Goal: Transaction & Acquisition: Purchase product/service

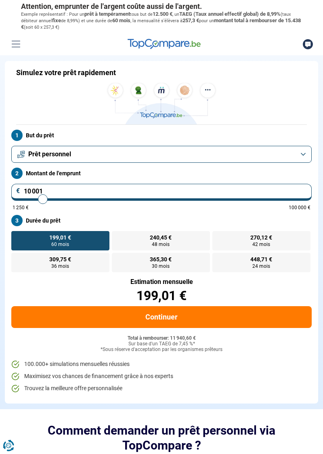
type input "12 250"
type input "12250"
type input "12 500"
type input "12500"
type input "12 750"
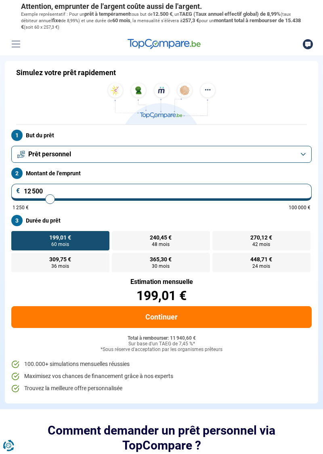
type input "12750"
type input "13 750"
type input "13750"
type input "14 000"
type input "14000"
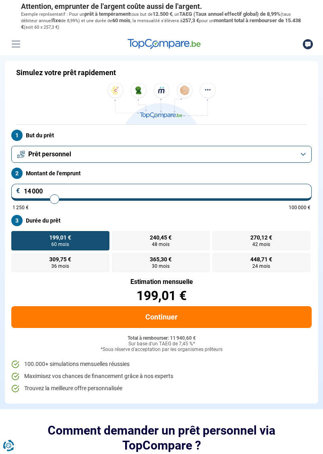
type input "14 500"
type input "14500"
type input "15 000"
type input "15000"
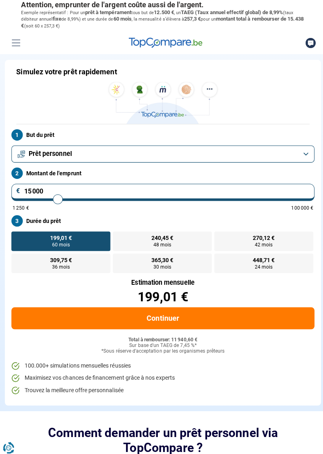
type input "18 500"
type input "18500"
type input "19 750"
type input "19750"
type input "21 000"
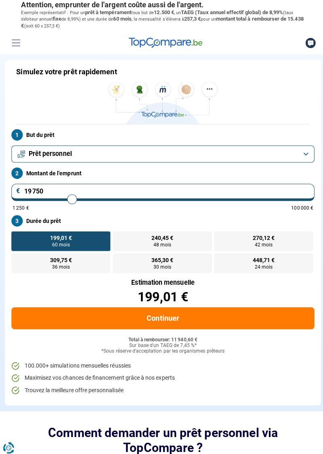
type input "21000"
type input "21 250"
type input "21250"
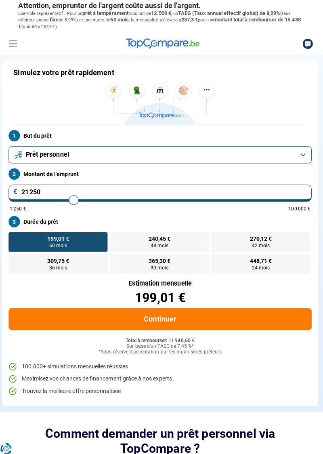
type input "19 000"
type input "19000"
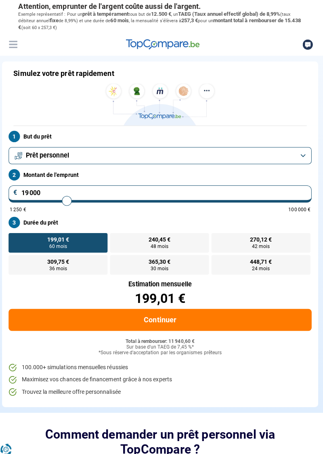
type input "16 500"
type input "16500"
radio input "false"
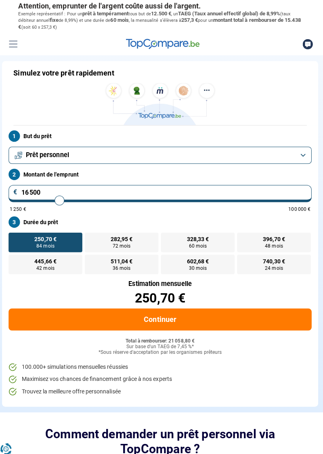
type input "15 250"
type input "15250"
type input "15 750"
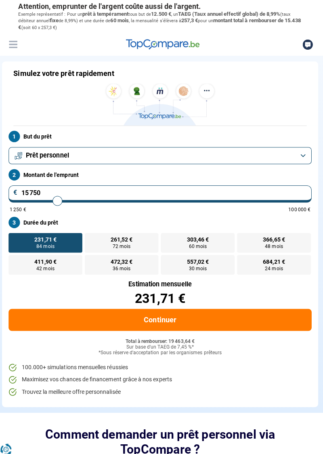
type input "15750"
type input "17 250"
type input "17250"
type input "16 750"
type input "16750"
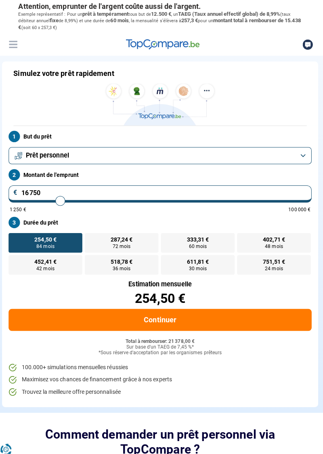
type input "17 250"
type input "17250"
type input "17 750"
type input "17750"
type input "18 000"
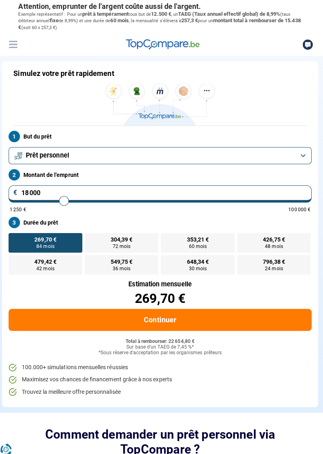
type input "18000"
type input "18 250"
type input "18250"
type input "19 000"
type input "19000"
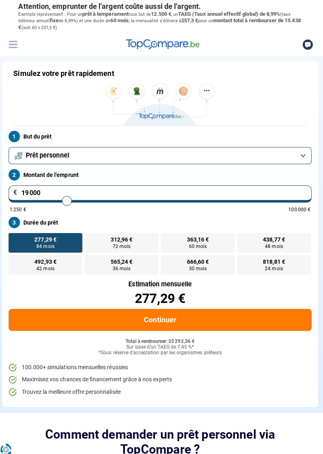
type input "18 750"
type input "18750"
type input "18 500"
type input "18500"
type input "17 500"
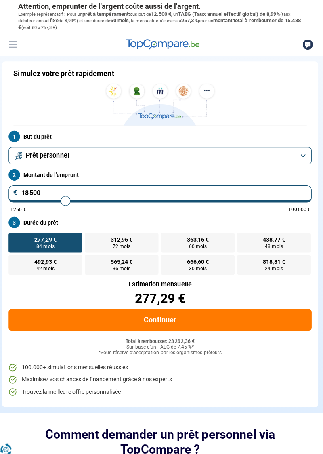
type input "17500"
type input "17 250"
type input "17250"
type input "16 500"
type input "16500"
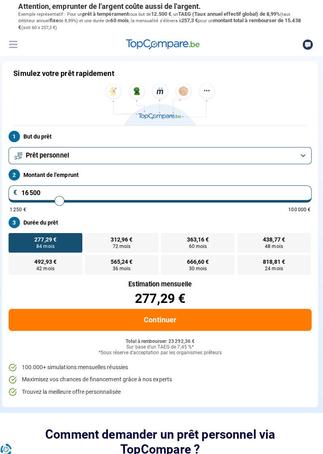
type input "16 250"
type input "16250"
type input "15 750"
type input "15750"
type input "15 500"
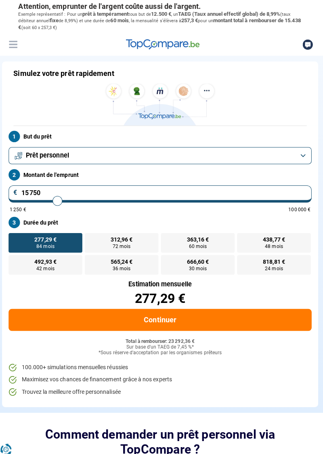
type input "15500"
type input "15 000"
type input "15000"
type input "14 750"
type input "14750"
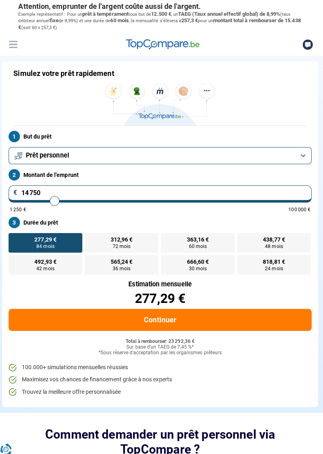
type input "14 500"
type input "14250"
type input "14 250"
radio input "true"
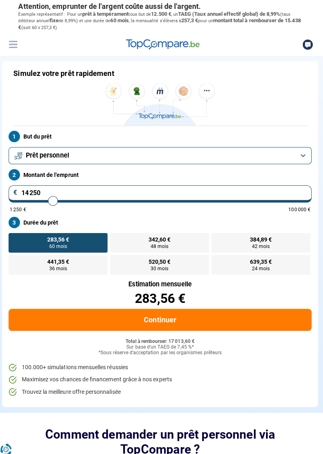
type input "20 500"
type input "20500"
type input "20 250"
type input "20250"
type input "19 500"
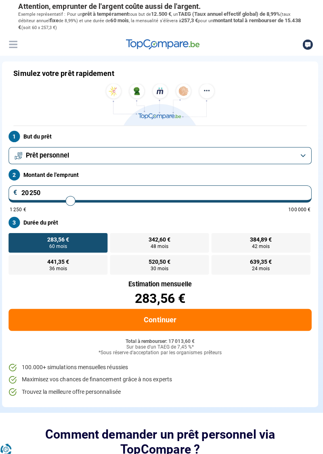
type input "19500"
type input "19 000"
type input "19000"
type input "18 500"
type input "18500"
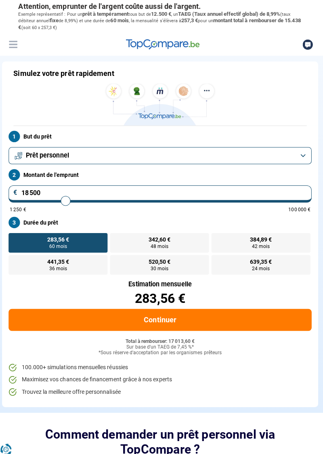
type input "18 250"
type input "18250"
type input "17 750"
type input "17750"
type input "17 500"
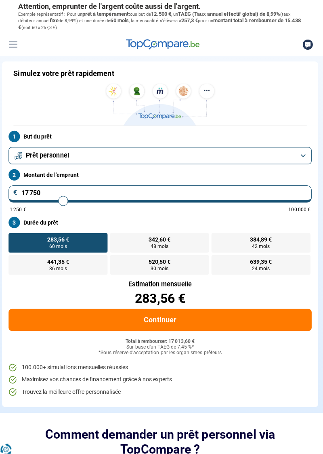
type input "17500"
type input "17 250"
type input "17250"
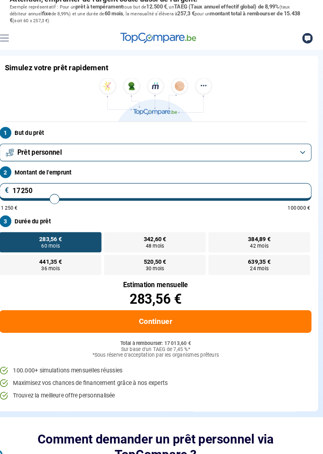
type input "17 000"
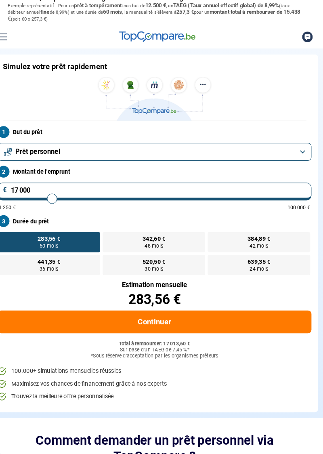
type input "16750"
type input "16 750"
radio input "false"
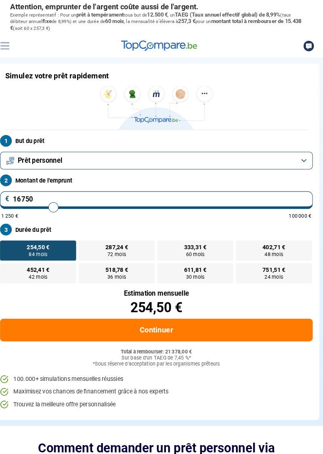
type input "17 750"
type input "17750"
type input "16 250"
type input "16250"
type input "15 500"
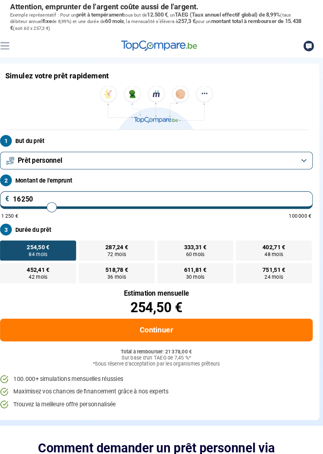
type input "15500"
type input "14 500"
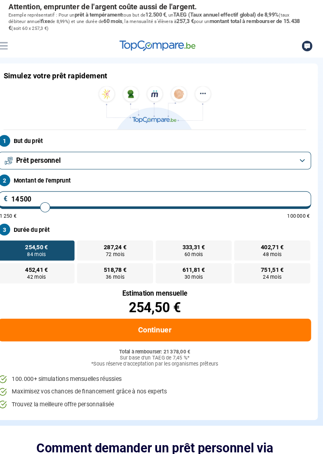
type input "12250"
type input "12 250"
radio input "true"
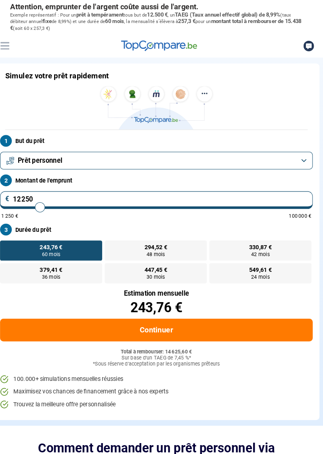
type input "15 250"
type input "15250"
type input "13 750"
type input "13750"
type input "12 500"
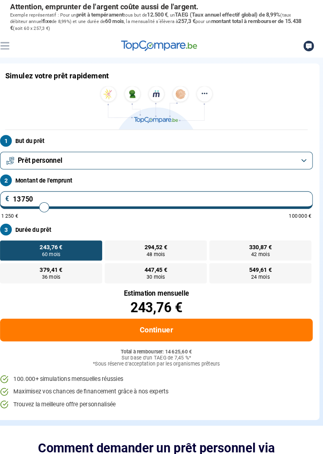
type input "12500"
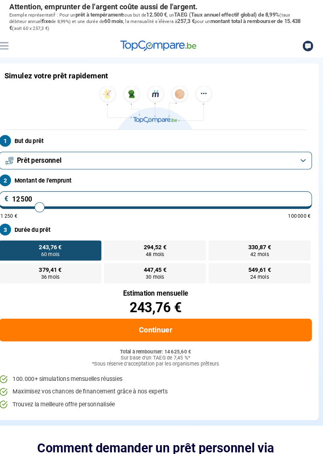
type input "10 250"
type input "8500"
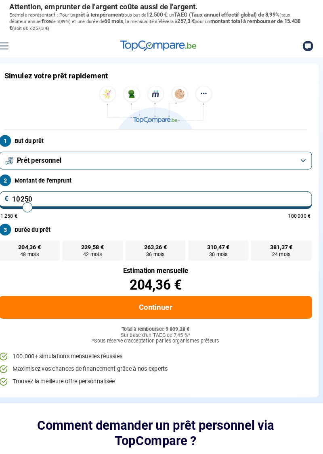
type input "8 500"
radio input "true"
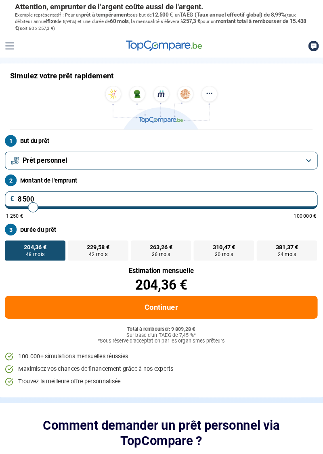
type input "11 750"
type input "11750"
type input "10 500"
type input "10500"
type input "10 750"
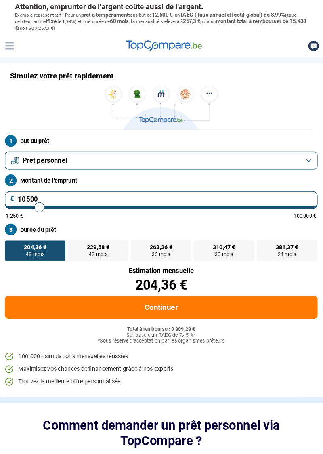
type input "10750"
type input "10 000"
type input "10000"
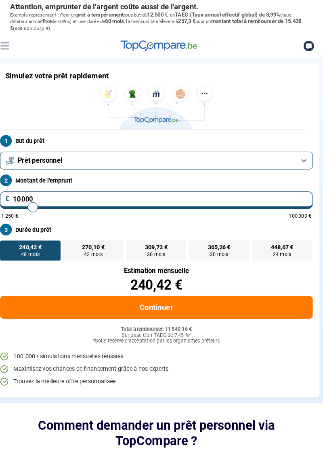
type input "13 750"
type input "13750"
type input "13 250"
type input "13250"
type input "12 500"
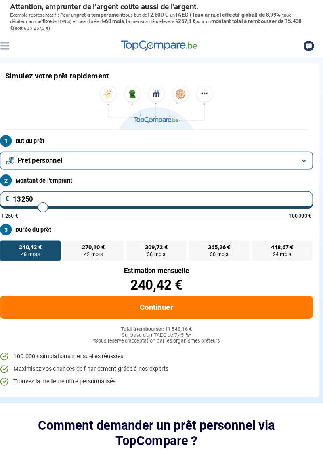
type input "12500"
type input "11 750"
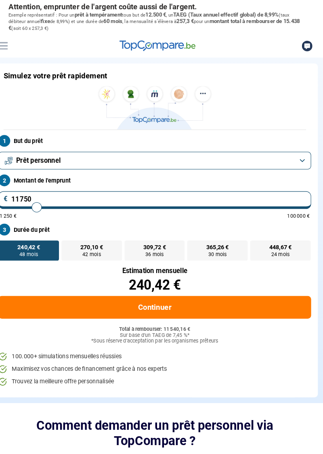
type input "11250"
type input "11 250"
radio input "false"
click at [277, 280] on div "240,42 €" at bounding box center [161, 273] width 300 height 13
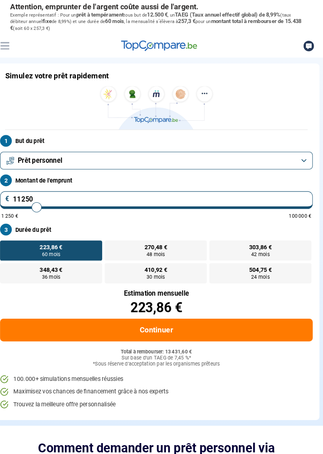
type input "11 500"
type input "11500"
type input "12 750"
type input "12750"
type input "13 000"
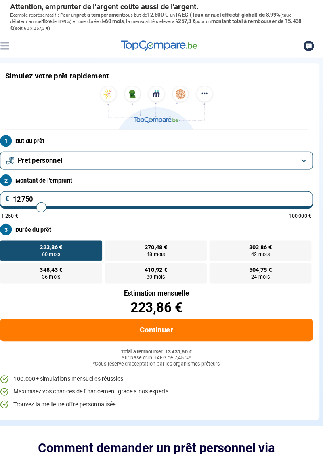
type input "13000"
type input "13 250"
type input "13500"
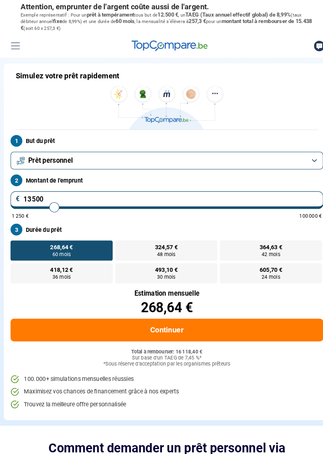
type input "11 750"
type input "11750"
type input "13 000"
type input "13000"
type input "14 000"
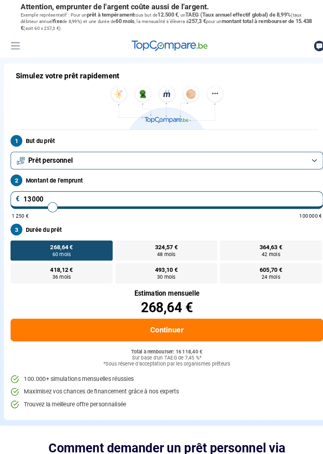
type input "14000"
type input "14 250"
type input "16250"
type input "16 250"
radio input "false"
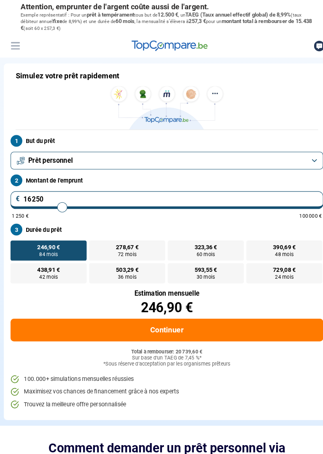
click at [311, 156] on button "Prêt personnel" at bounding box center [161, 154] width 300 height 17
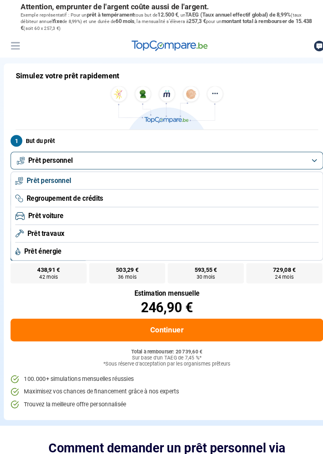
click at [103, 68] on h1 "Simulez votre prêt rapidement" at bounding box center [66, 72] width 100 height 9
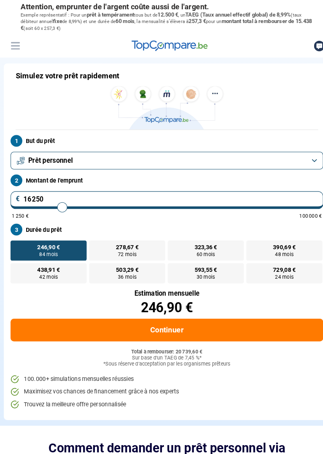
click at [67, 194] on input "16 250" at bounding box center [161, 192] width 300 height 17
click at [69, 193] on input "16 250" at bounding box center [161, 192] width 300 height 17
type input "17 750"
type input "17750"
type input "16 250"
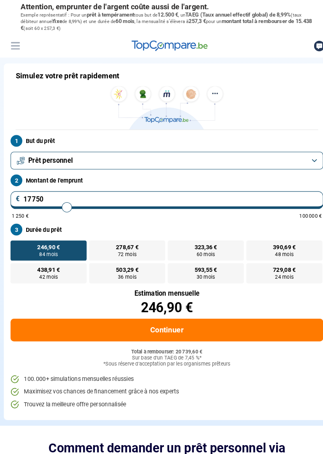
type input "16250"
type input "16 000"
type input "16000"
type input "15 250"
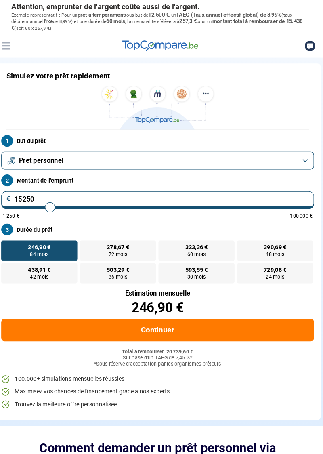
type input "15000"
type input "15 000"
radio input "true"
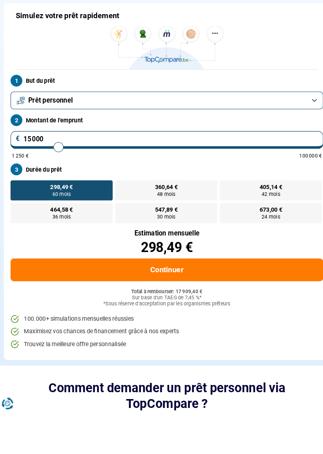
click at [41, 191] on input "15 000" at bounding box center [161, 192] width 300 height 17
type input "1 500"
type input "1500"
type input "150"
type input "1250"
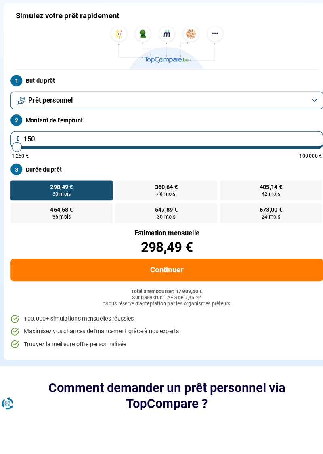
type input "15"
type input "1250"
type input "1"
type input "1250"
type input "0"
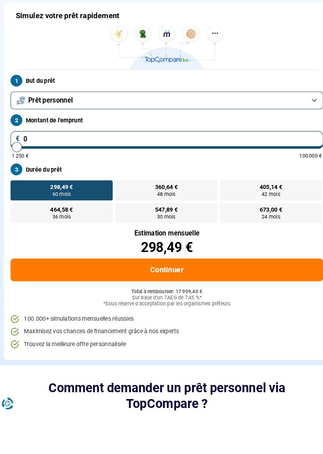
type input "1250"
type input "1 250"
type input "1250"
radio input "true"
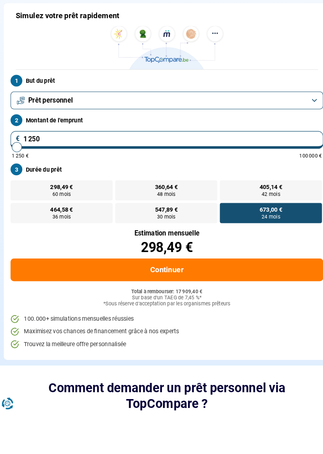
type input "12 505"
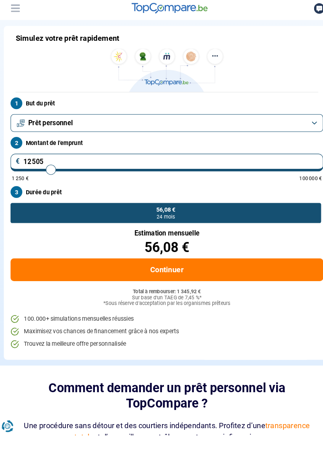
type input "12500"
radio input "false"
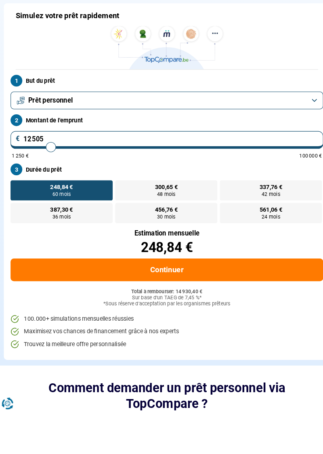
click at [61, 194] on input "12 505" at bounding box center [161, 192] width 300 height 17
type input "1 250"
type input "1250"
type input "125"
type input "1250"
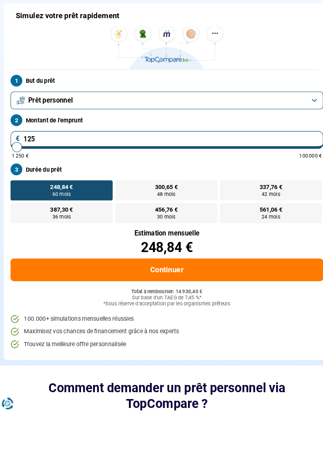
type input "12"
type input "1250"
type input "1"
type input "1250"
type input "0"
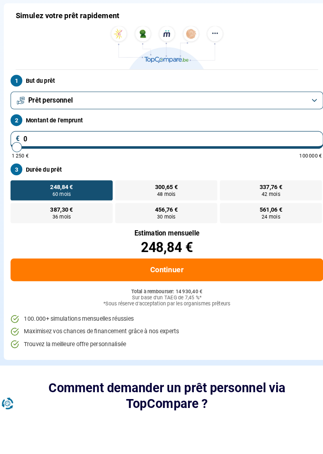
type input "1250"
type input "1 250"
type input "1250"
radio input "true"
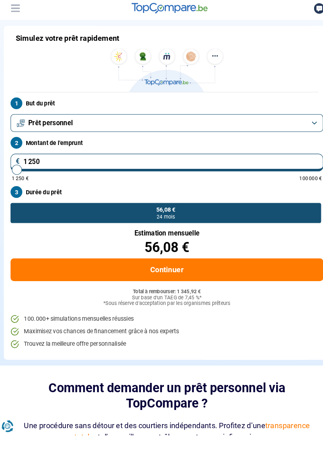
type input "125"
type input "1250"
type input "12"
type input "1250"
type input "1"
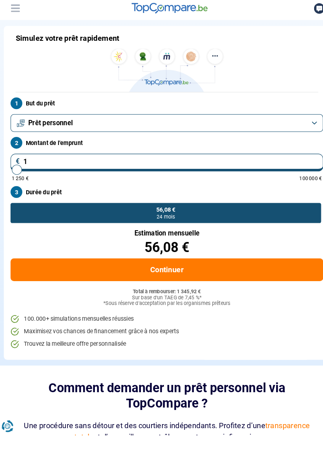
type input "1250"
type input "1 250"
type input "1250"
type input "12 505"
type input "12500"
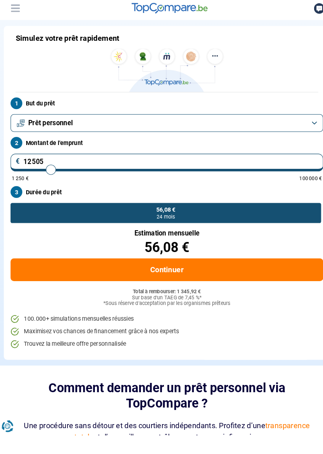
radio input "false"
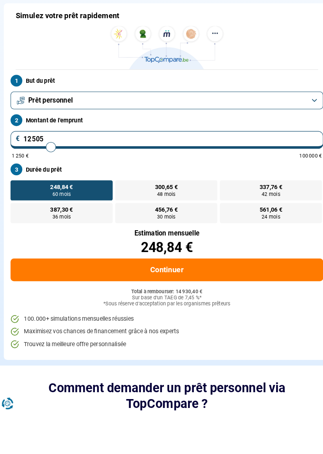
type input "1 250"
type input "1250"
type input "125"
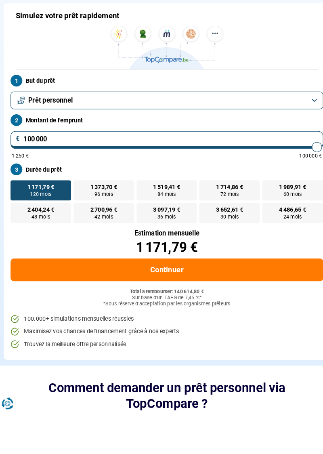
click at [19, 174] on label "Montant de l'emprunt" at bounding box center [161, 173] width 300 height 11
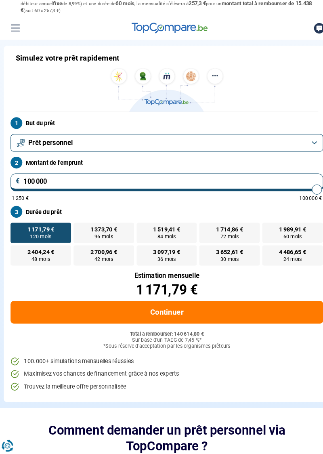
click at [65, 151] on span "Prêt personnel" at bounding box center [49, 154] width 43 height 9
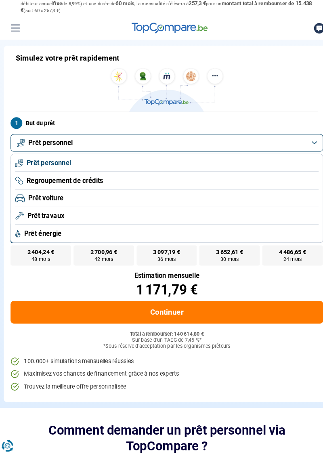
click at [70, 152] on span "Prêt personnel" at bounding box center [49, 154] width 43 height 9
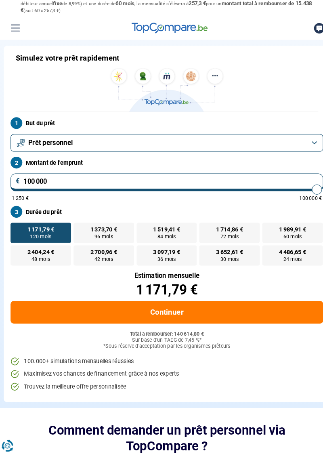
click at [47, 189] on input "100 000" at bounding box center [161, 192] width 300 height 17
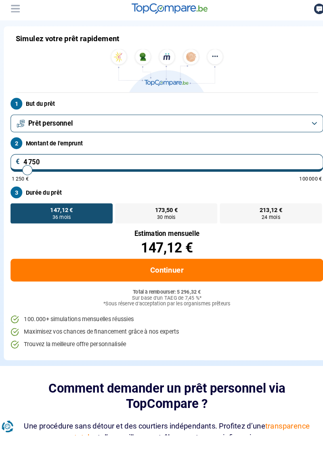
scroll to position [0, 0]
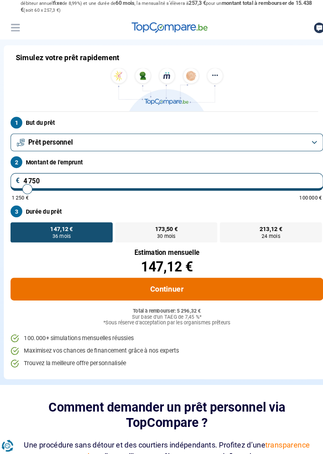
click at [170, 296] on button "Continuer" at bounding box center [161, 295] width 300 height 22
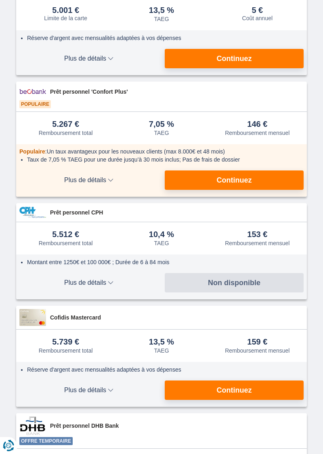
scroll to position [267, 0]
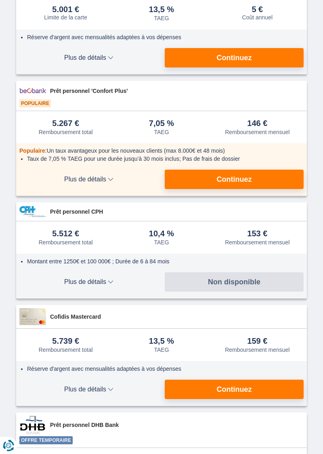
click at [235, 388] on span "Continuez" at bounding box center [234, 389] width 35 height 7
